Goal: Task Accomplishment & Management: Use online tool/utility

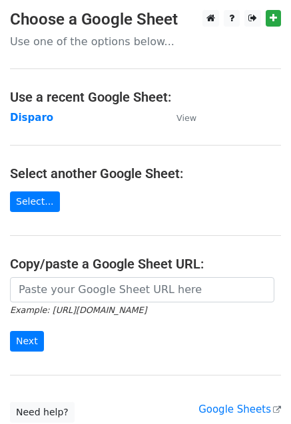
click at [39, 119] on strong "Disparo" at bounding box center [31, 118] width 43 height 12
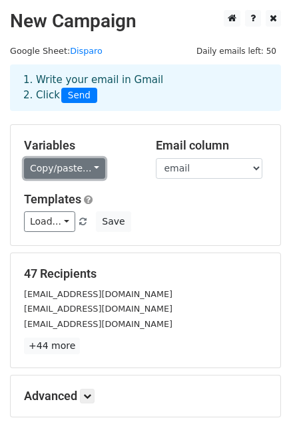
click at [59, 166] on link "Copy/paste..." at bounding box center [64, 168] width 81 height 21
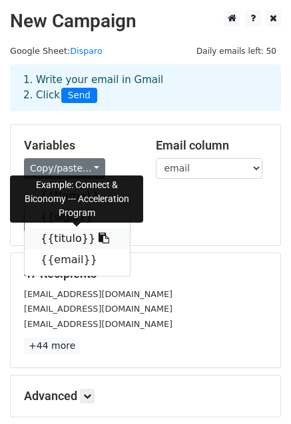
click at [59, 239] on link "{{titulo}}" at bounding box center [77, 238] width 105 height 21
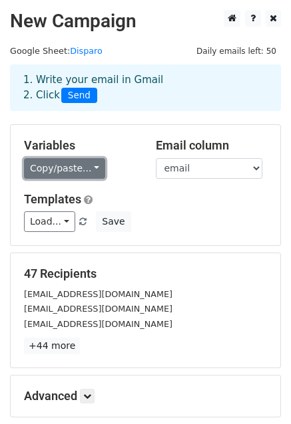
click at [72, 170] on link "Copy/paste..." at bounding box center [64, 168] width 81 height 21
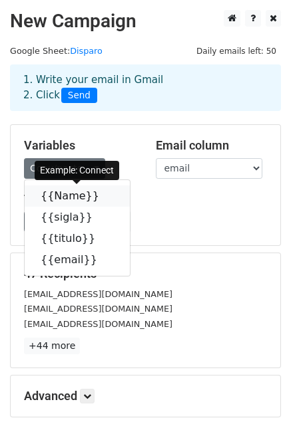
click at [61, 196] on link "{{Name}}" at bounding box center [77, 196] width 105 height 21
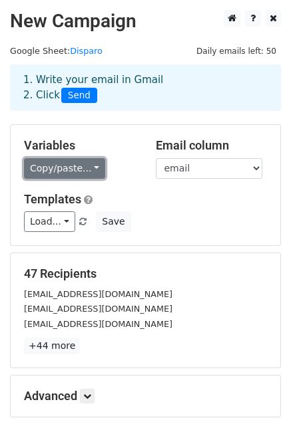
click at [66, 178] on link "Copy/paste..." at bounding box center [64, 168] width 81 height 21
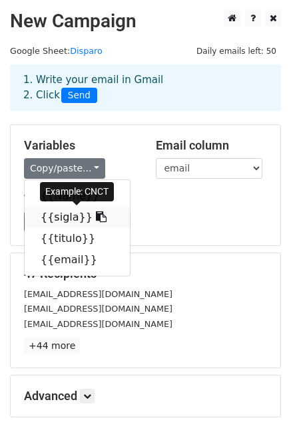
click at [70, 217] on link "{{sigla}}" at bounding box center [77, 217] width 105 height 21
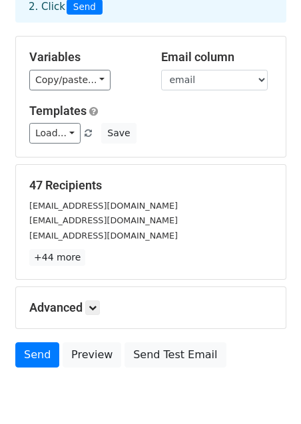
scroll to position [133, 0]
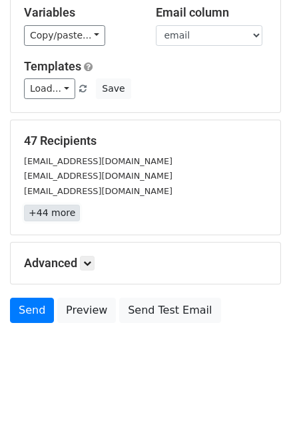
click at [57, 217] on link "+44 more" at bounding box center [52, 213] width 56 height 17
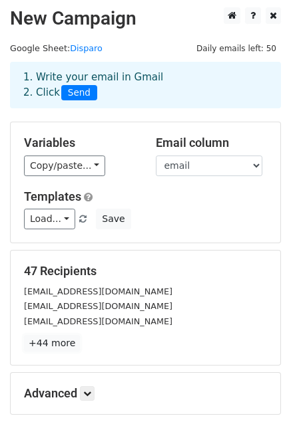
scroll to position [0, 0]
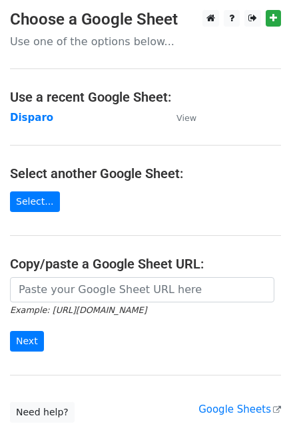
click at [33, 109] on main "Choose a Google Sheet Use one of the options below... Use a recent Google Sheet…" at bounding box center [145, 216] width 291 height 413
click at [29, 119] on strong "Disparo" at bounding box center [31, 118] width 43 height 12
click at [30, 122] on strong "Disparo" at bounding box center [31, 118] width 43 height 12
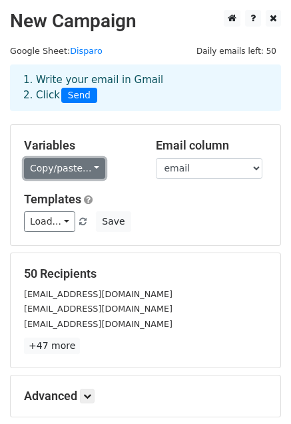
click at [51, 172] on link "Copy/paste..." at bounding box center [64, 168] width 81 height 21
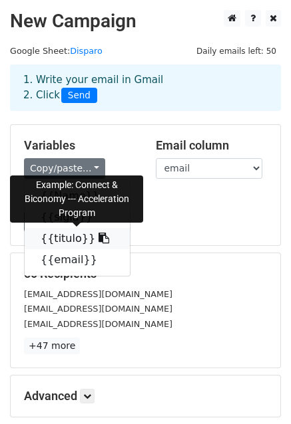
click at [51, 244] on link "{{titulo}}" at bounding box center [77, 238] width 105 height 21
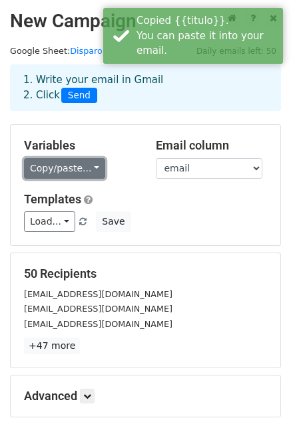
click at [80, 176] on link "Copy/paste..." at bounding box center [64, 168] width 81 height 21
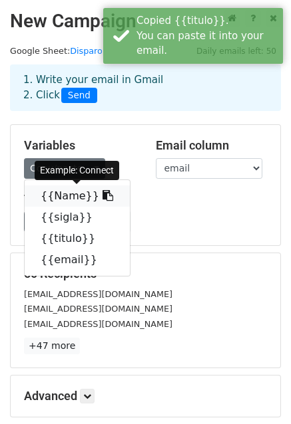
click at [68, 201] on link "{{Name}}" at bounding box center [77, 196] width 105 height 21
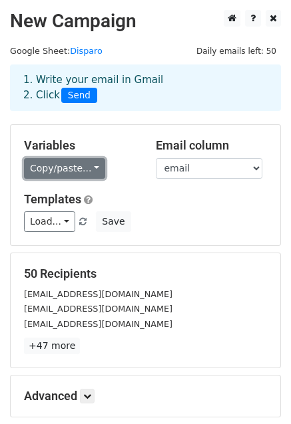
click at [72, 177] on link "Copy/paste..." at bounding box center [64, 168] width 81 height 21
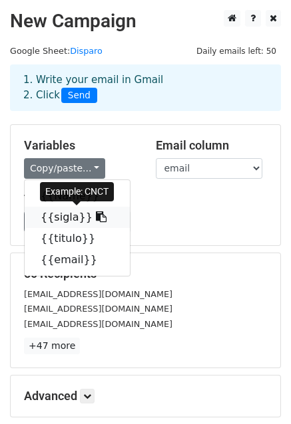
click at [57, 216] on link "{{sigla}}" at bounding box center [77, 217] width 105 height 21
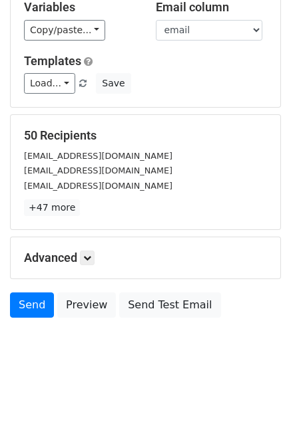
scroll to position [144, 0]
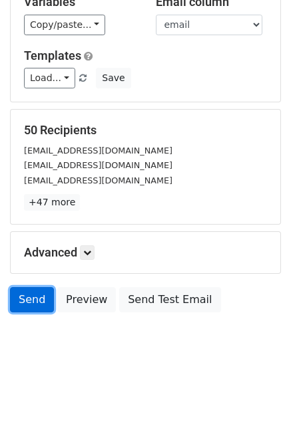
click at [31, 297] on link "Send" at bounding box center [32, 299] width 44 height 25
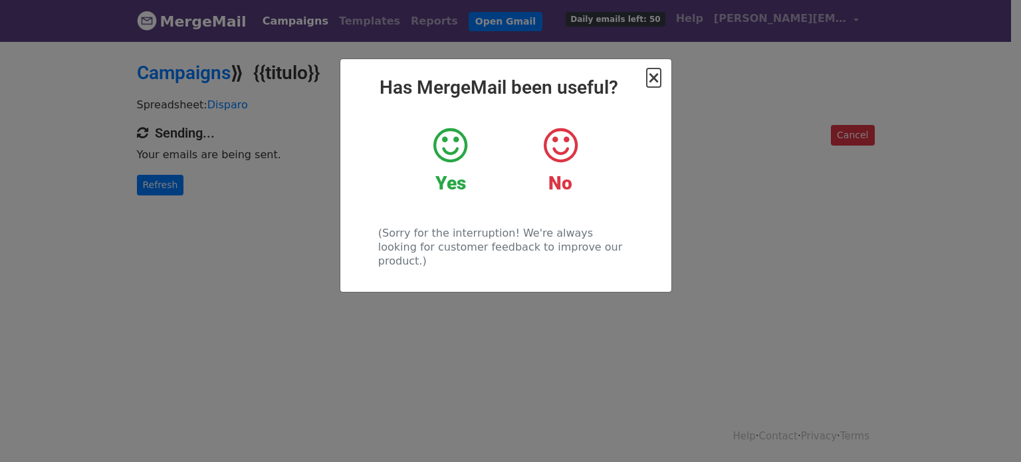
click at [650, 79] on span "×" at bounding box center [653, 77] width 13 height 19
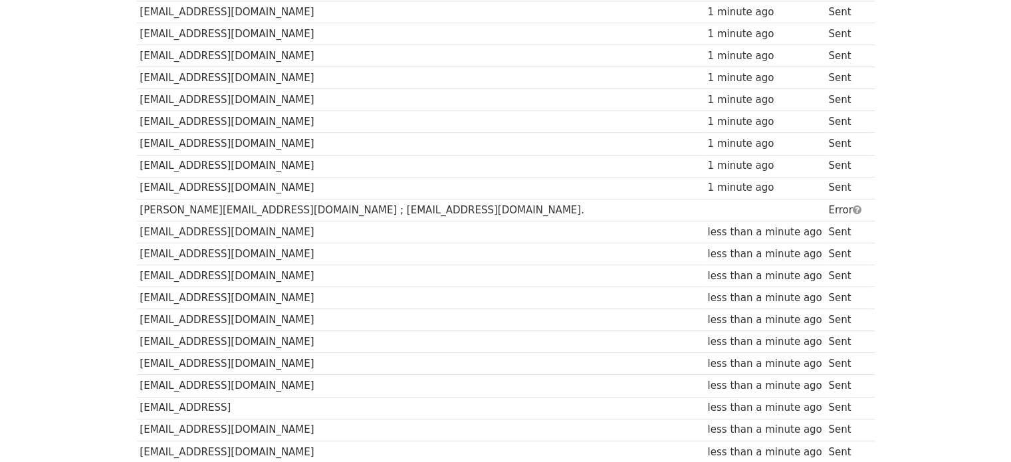
scroll to position [598, 0]
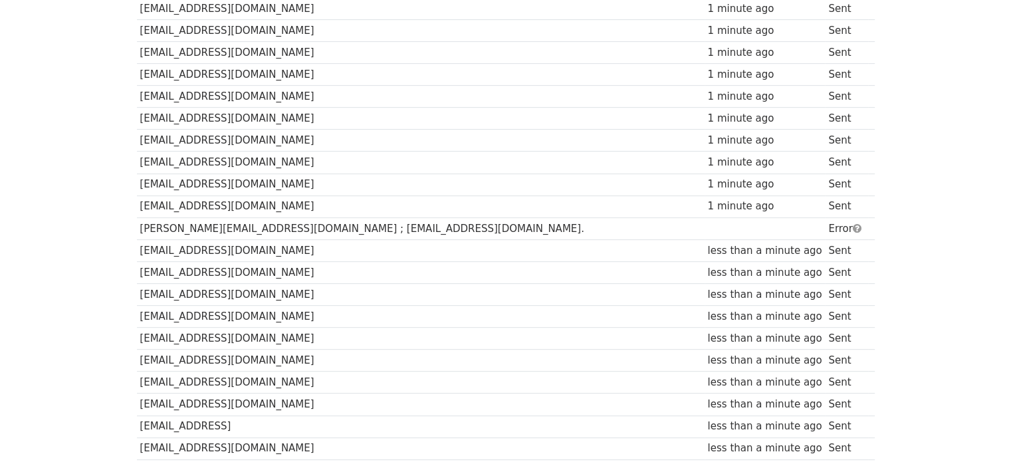
click at [455, 226] on td "[PERSON_NAME][EMAIL_ADDRESS][DOMAIN_NAME] ; [EMAIL_ADDRESS][DOMAIN_NAME]." at bounding box center [421, 228] width 568 height 22
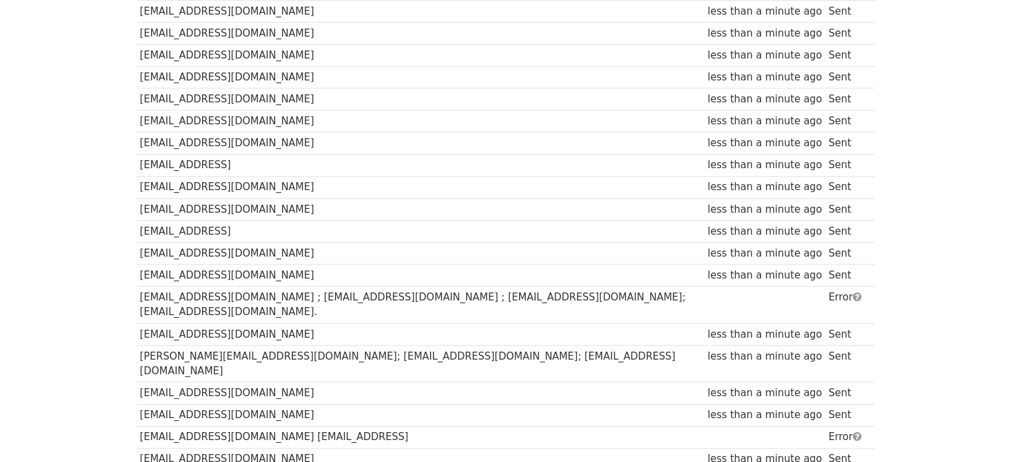
scroll to position [931, 0]
